Goal: Task Accomplishment & Management: Use online tool/utility

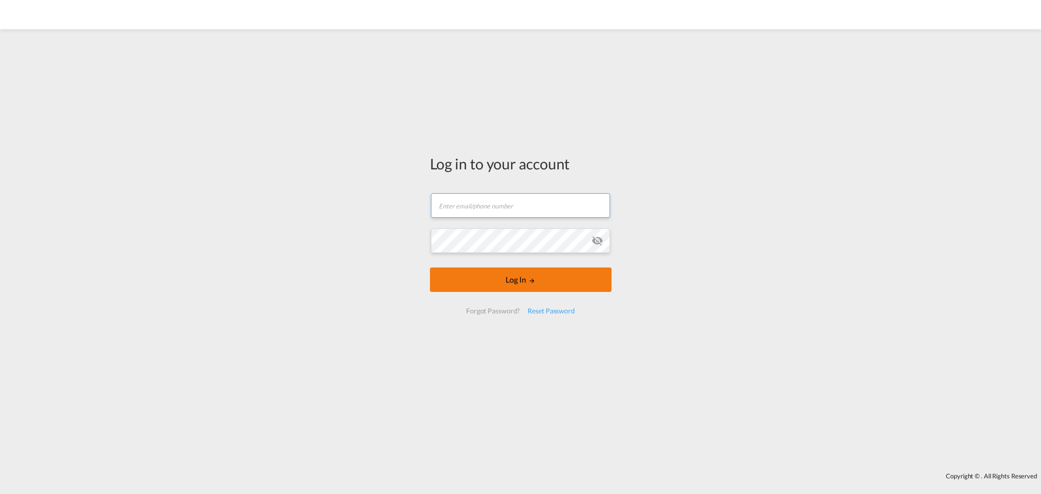
type input "[PERSON_NAME][EMAIL_ADDRESS][DOMAIN_NAME]"
click at [508, 281] on button "Log In" at bounding box center [521, 279] width 182 height 24
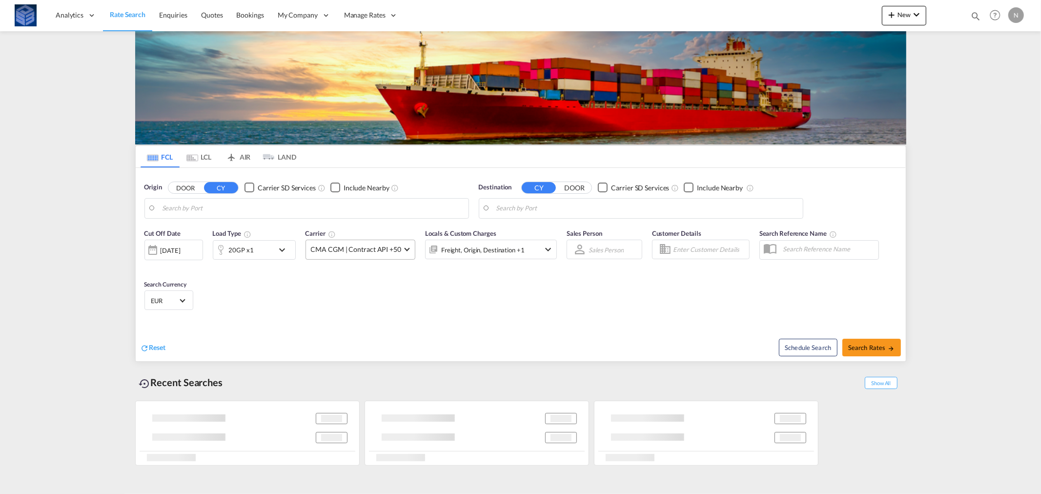
type input "Jebel Ali, AEJEA"
type input "Casablanca, MACAS"
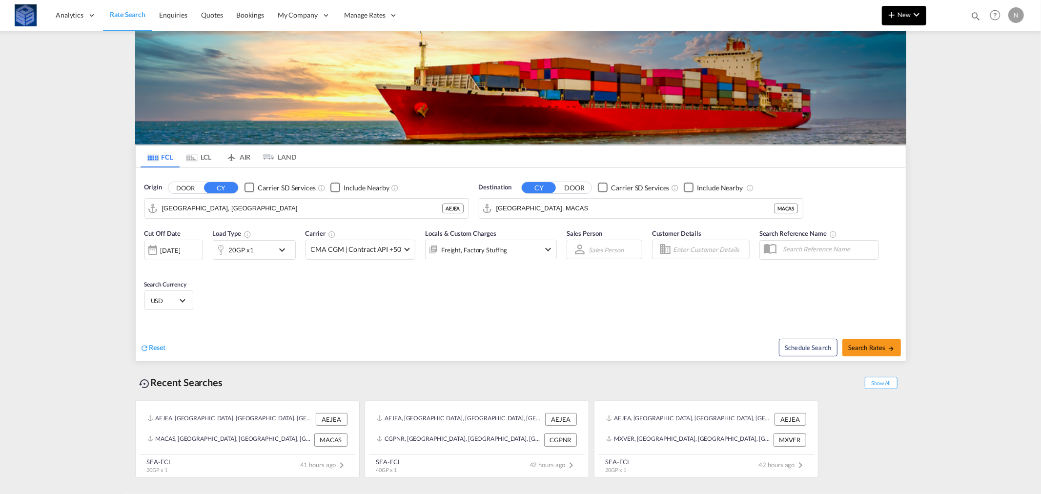
click at [894, 15] on md-icon "icon-plus 400-fg" at bounding box center [892, 15] width 12 height 12
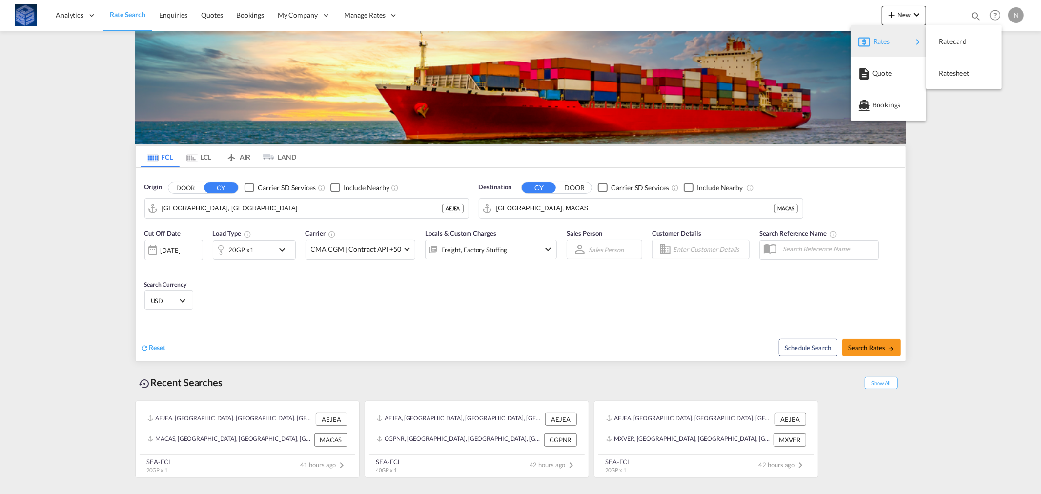
click at [882, 37] on span "Rates" at bounding box center [879, 42] width 12 height 20
click at [950, 42] on span "Ratecard" at bounding box center [944, 42] width 11 height 20
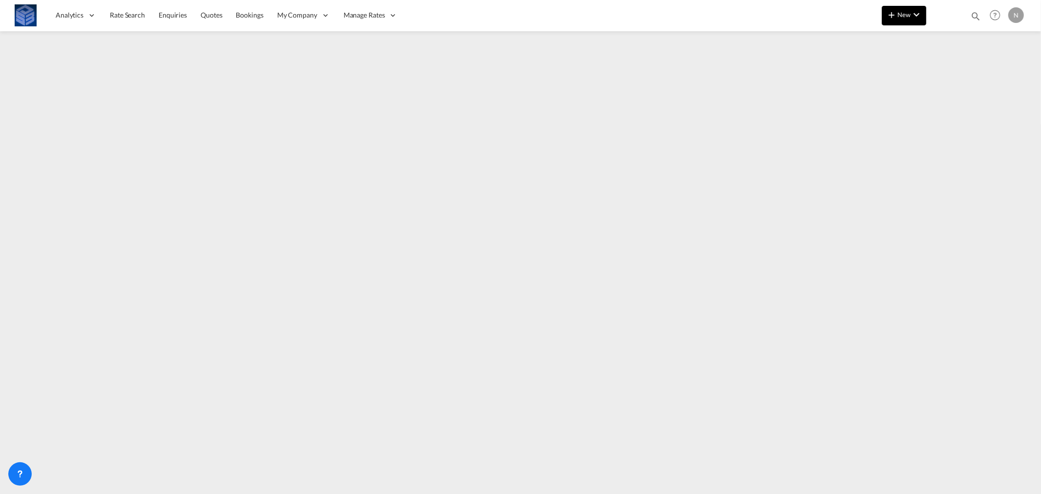
click at [909, 13] on span "New" at bounding box center [904, 15] width 37 height 8
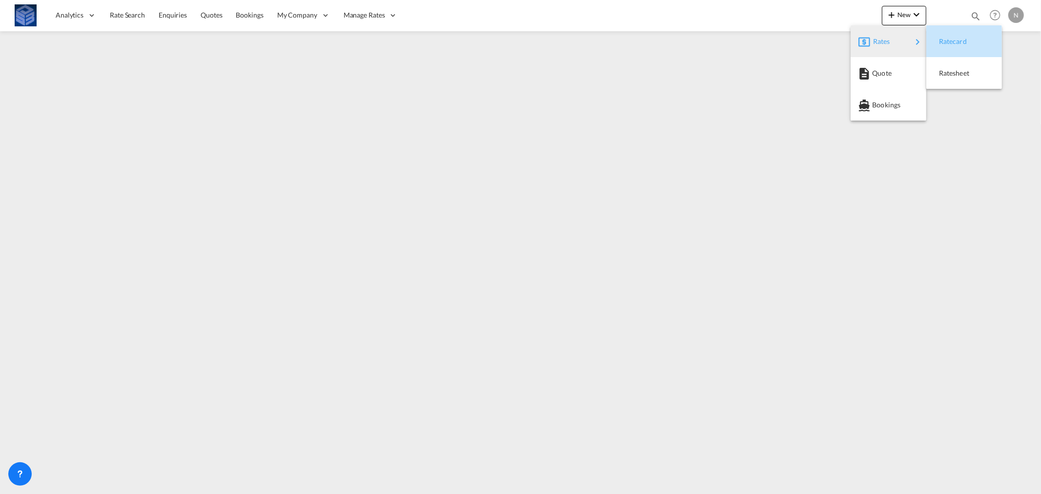
click at [950, 40] on span "Ratecard" at bounding box center [944, 42] width 11 height 20
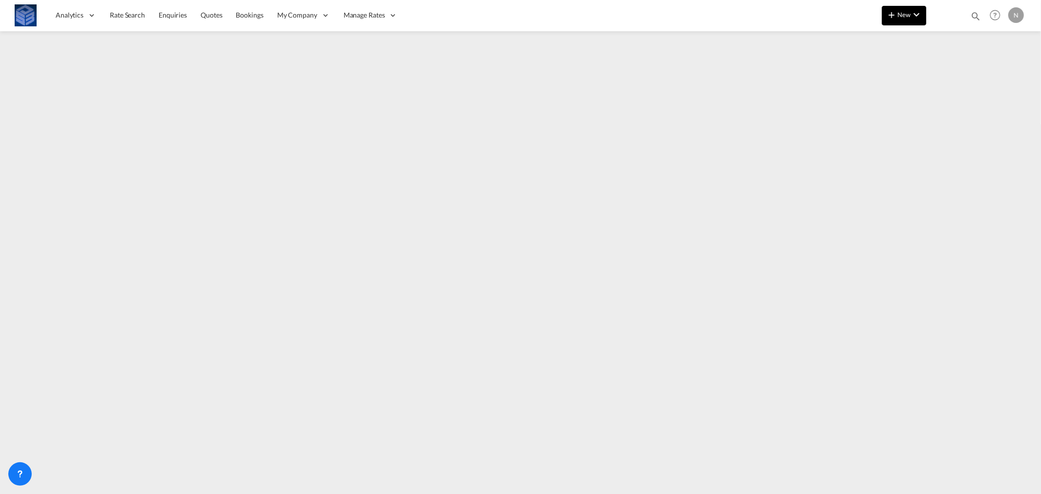
click at [907, 15] on span "New" at bounding box center [904, 15] width 37 height 8
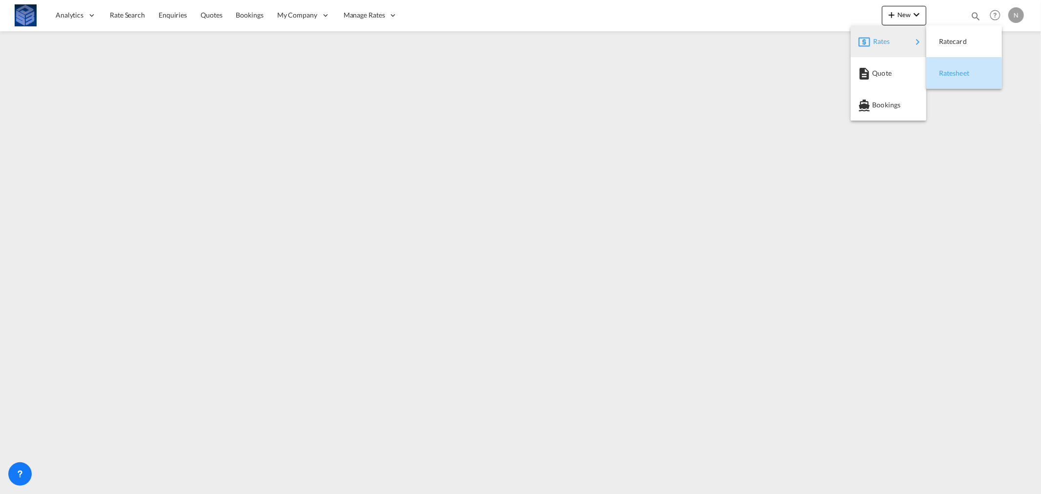
click at [950, 75] on span "Ratesheet" at bounding box center [944, 73] width 11 height 20
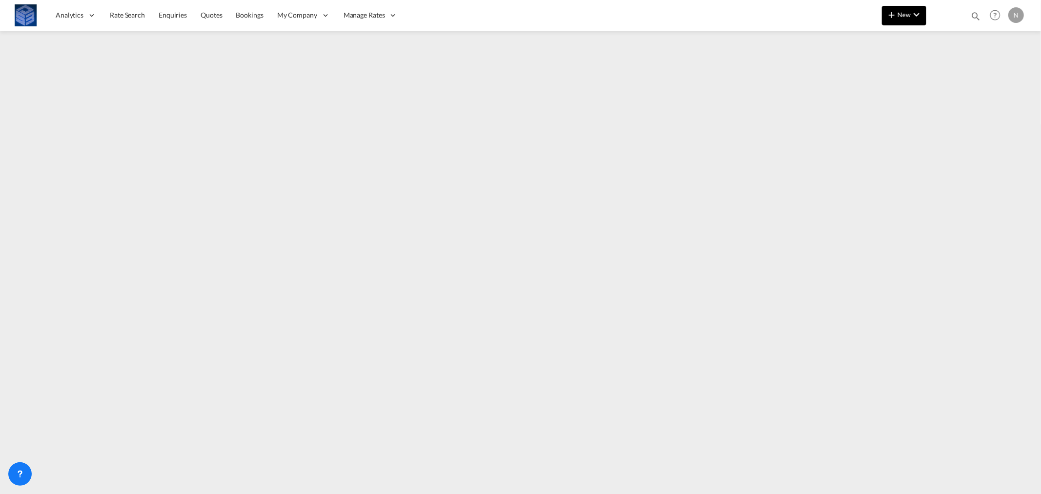
click at [903, 11] on span "New" at bounding box center [904, 15] width 37 height 8
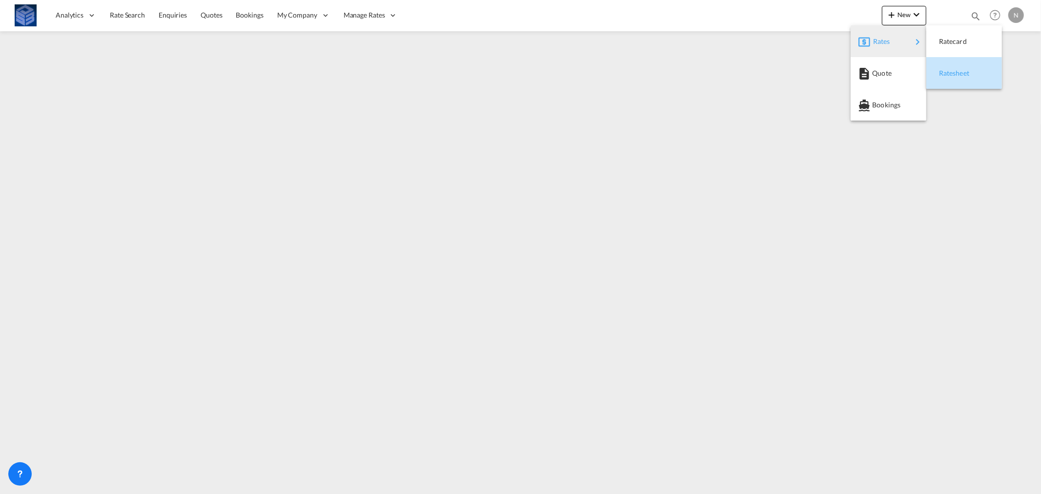
click at [950, 71] on span "Ratesheet" at bounding box center [944, 73] width 11 height 20
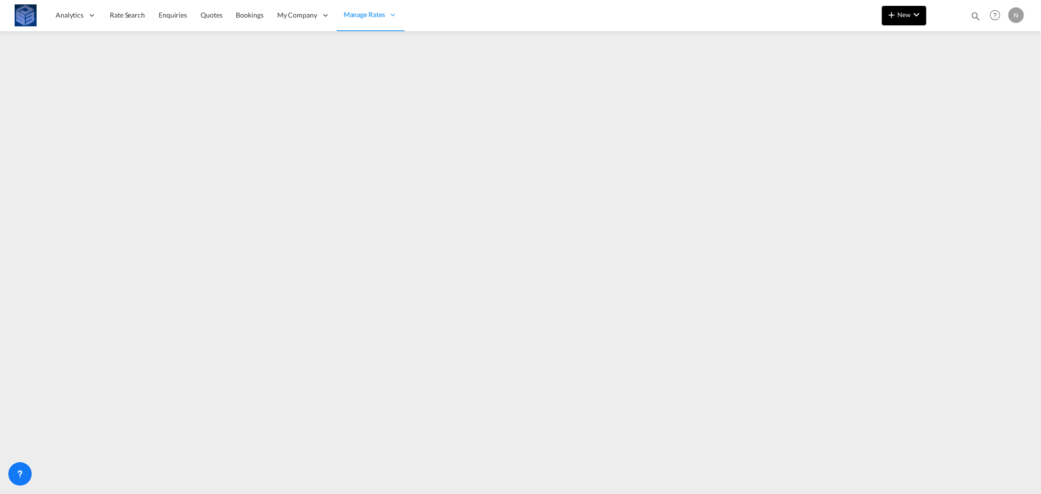
click at [900, 17] on span "New" at bounding box center [904, 15] width 37 height 8
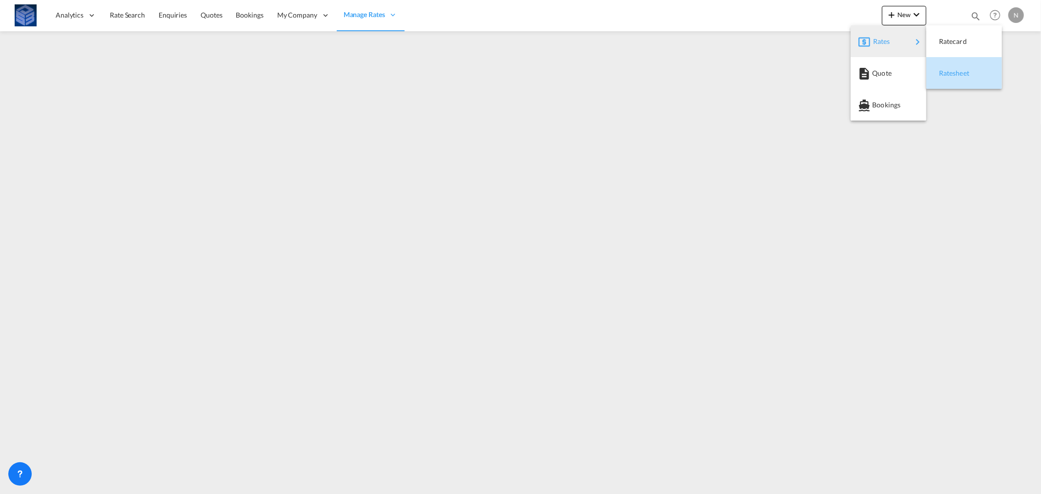
click at [950, 75] on span "Ratesheet" at bounding box center [944, 73] width 11 height 20
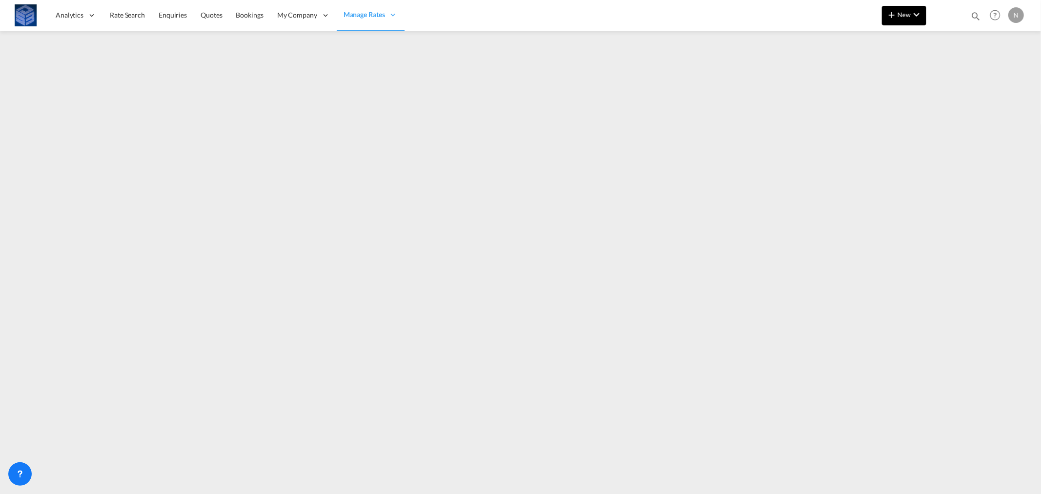
click at [911, 6] on button "New" at bounding box center [904, 16] width 44 height 20
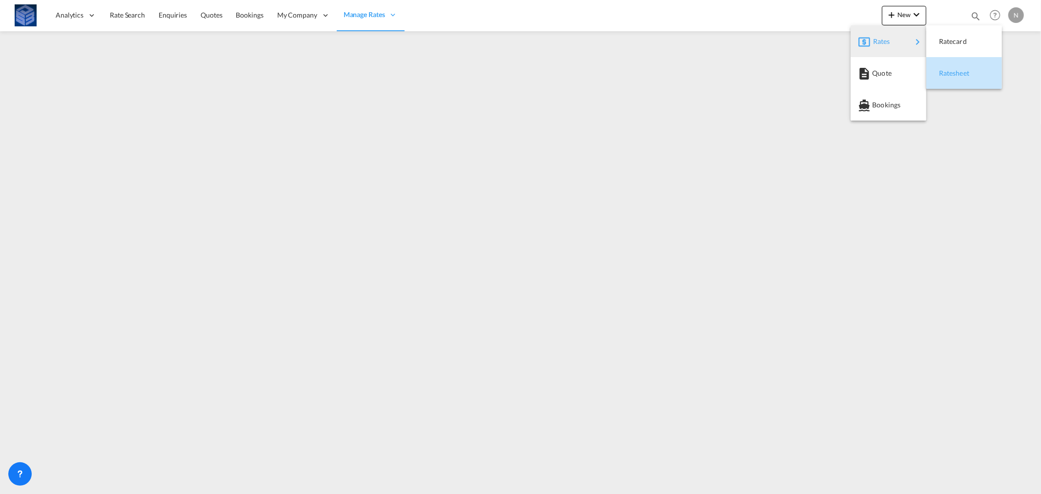
click at [950, 75] on span "Ratesheet" at bounding box center [944, 73] width 11 height 20
